Goal: Task Accomplishment & Management: Manage account settings

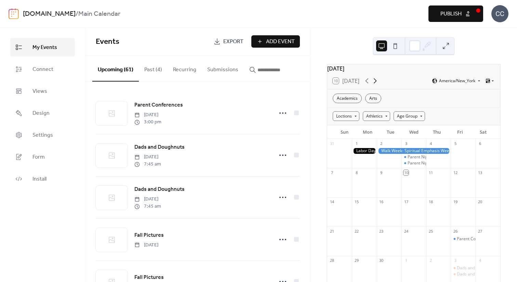
click at [378, 83] on icon at bounding box center [375, 81] width 8 height 8
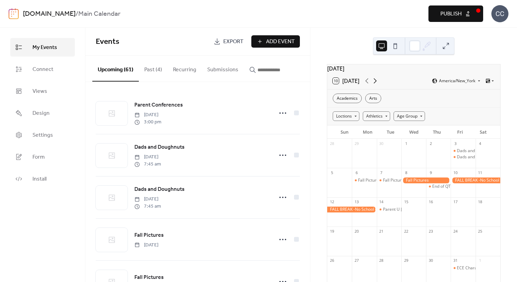
click at [378, 83] on icon at bounding box center [375, 81] width 8 height 8
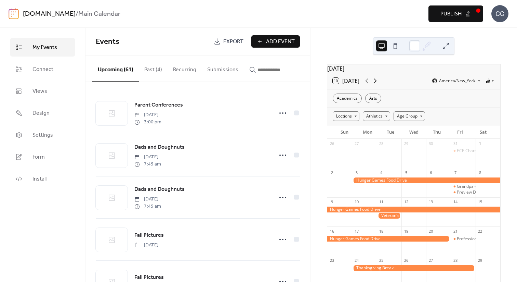
click at [378, 83] on icon at bounding box center [375, 81] width 8 height 8
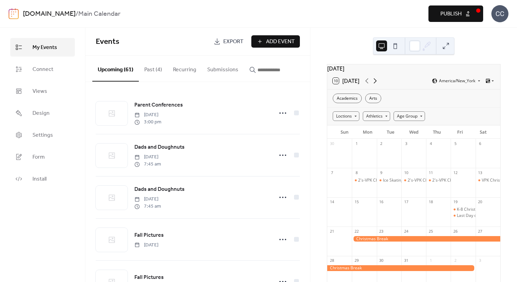
click at [378, 83] on icon at bounding box center [375, 81] width 8 height 8
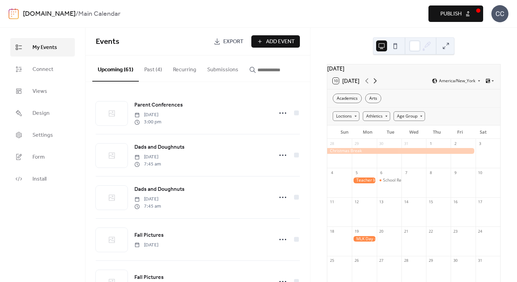
click at [378, 83] on icon at bounding box center [375, 81] width 8 height 8
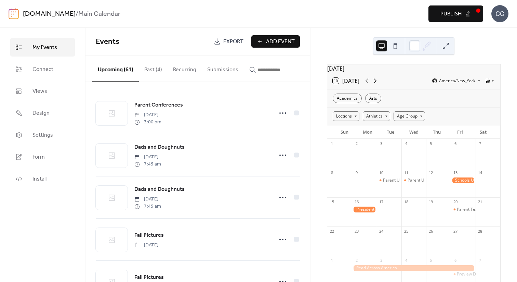
click at [378, 83] on icon at bounding box center [375, 81] width 8 height 8
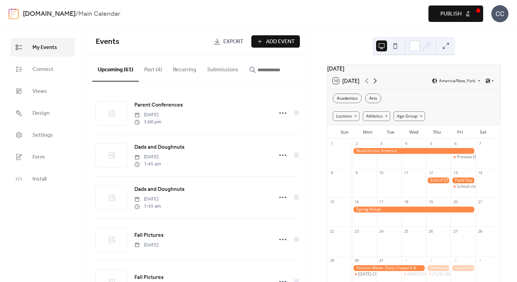
click at [378, 83] on icon at bounding box center [375, 81] width 8 height 8
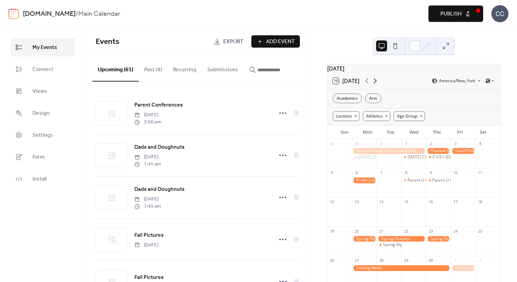
click at [378, 83] on icon at bounding box center [375, 81] width 8 height 8
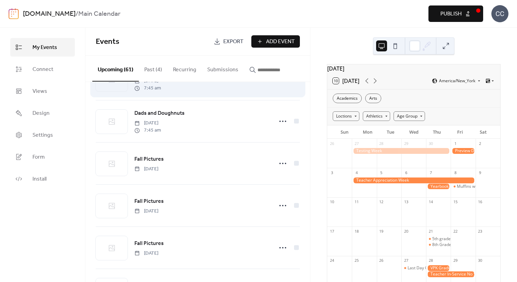
scroll to position [109, 0]
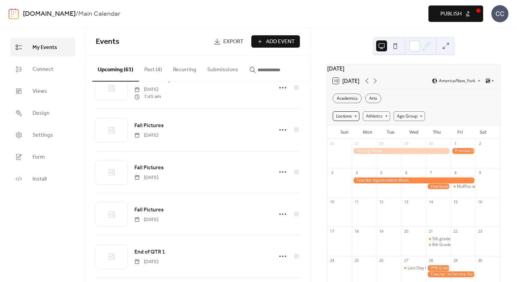
click at [356, 119] on div "Loctions" at bounding box center [346, 116] width 27 height 10
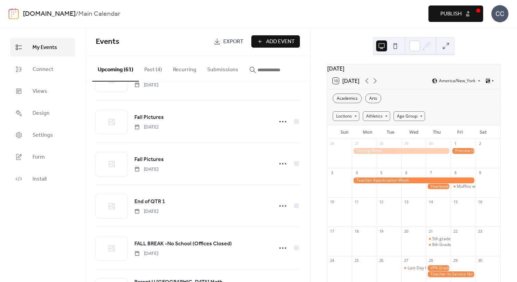
scroll to position [242, 0]
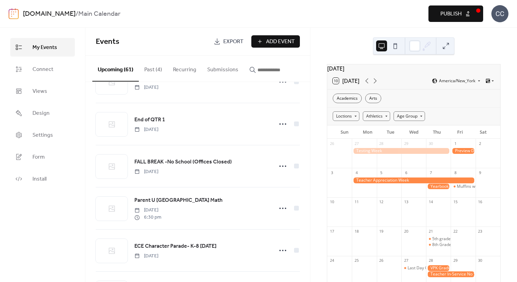
click at [454, 16] on span "Publish" at bounding box center [451, 14] width 21 height 8
